Goal: Check status: Check status

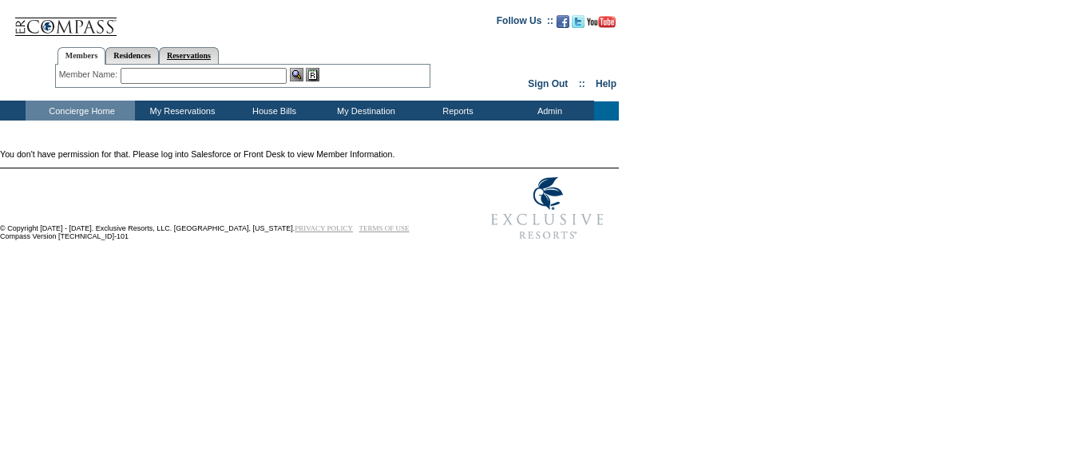
click at [219, 49] on link "Reservations" at bounding box center [189, 55] width 60 height 17
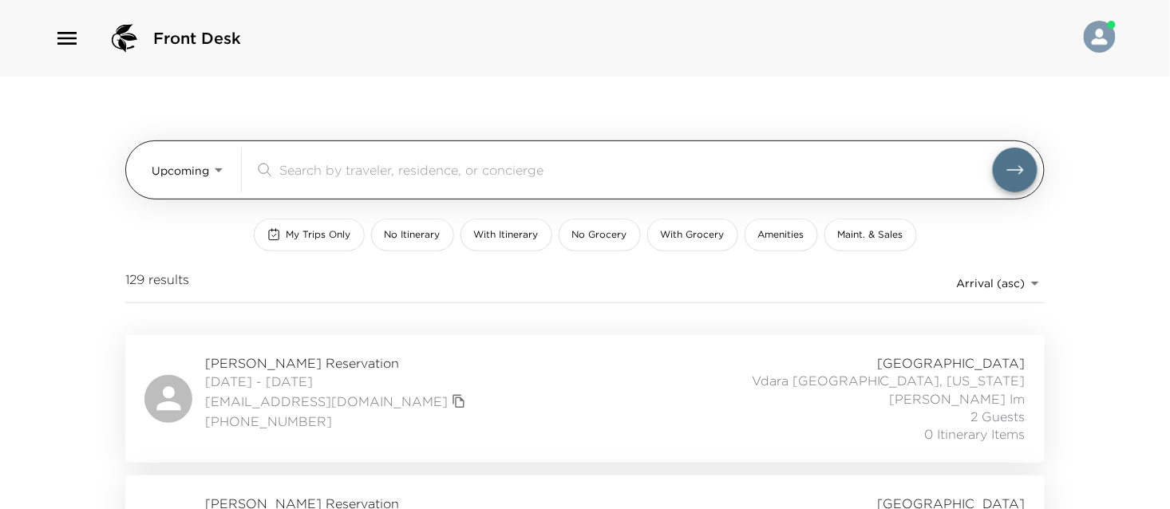
click at [184, 164] on body "Front Desk Upcoming Upcoming ​ My Trips Only No Itinerary With Itinerary No Gro…" at bounding box center [585, 254] width 1170 height 509
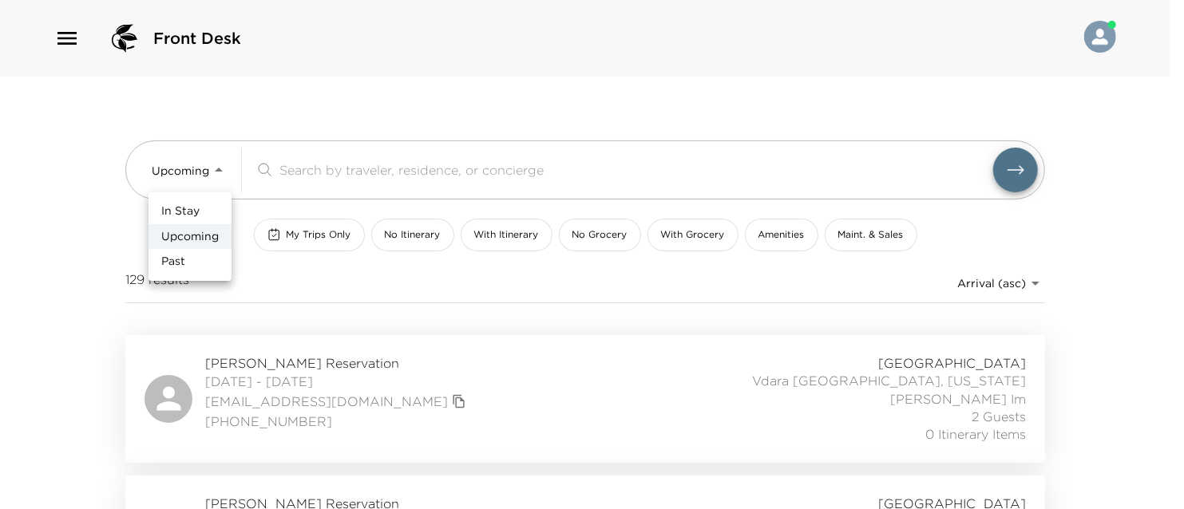
click at [198, 208] on span "In Stay" at bounding box center [180, 212] width 38 height 16
type input "In-Stay"
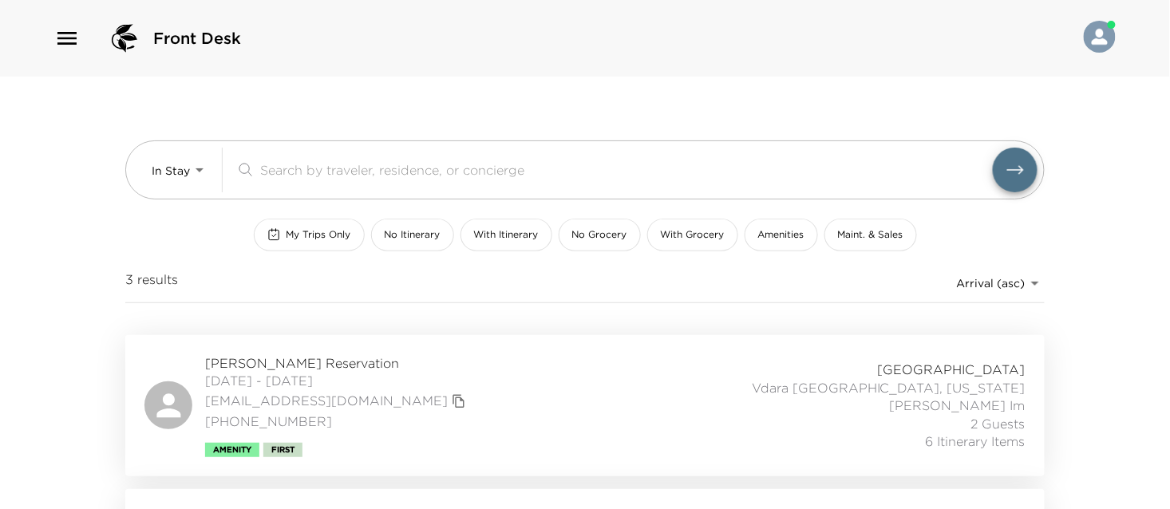
click at [299, 361] on span "Lisa Smittcamp Reservation" at bounding box center [337, 363] width 265 height 18
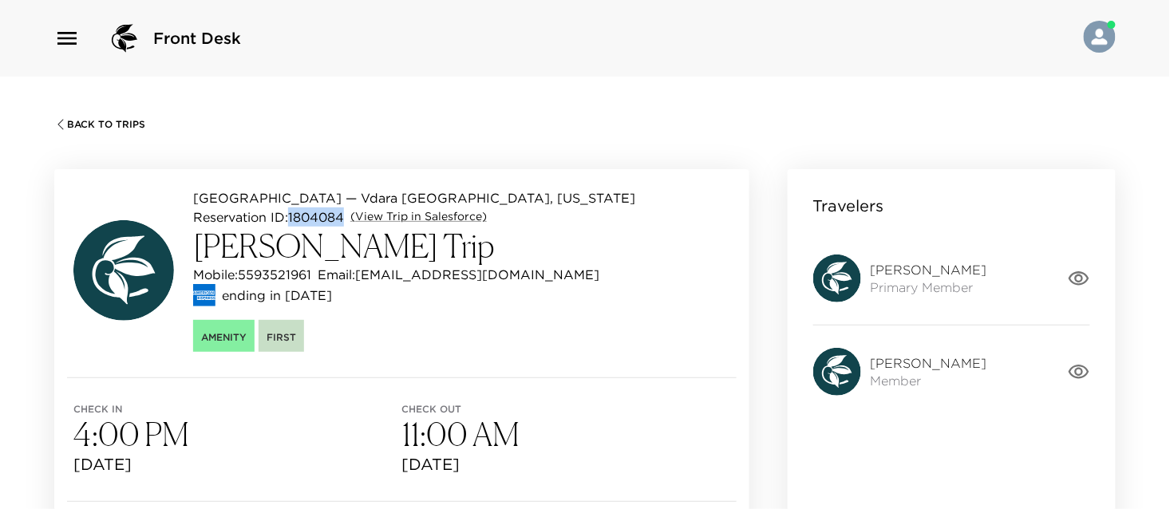
drag, startPoint x: 291, startPoint y: 212, endPoint x: 346, endPoint y: 220, distance: 55.7
click at [344, 220] on p "Reservation ID: 1804084" at bounding box center [268, 217] width 151 height 19
copy p "1804084"
